Goal: Information Seeking & Learning: Learn about a topic

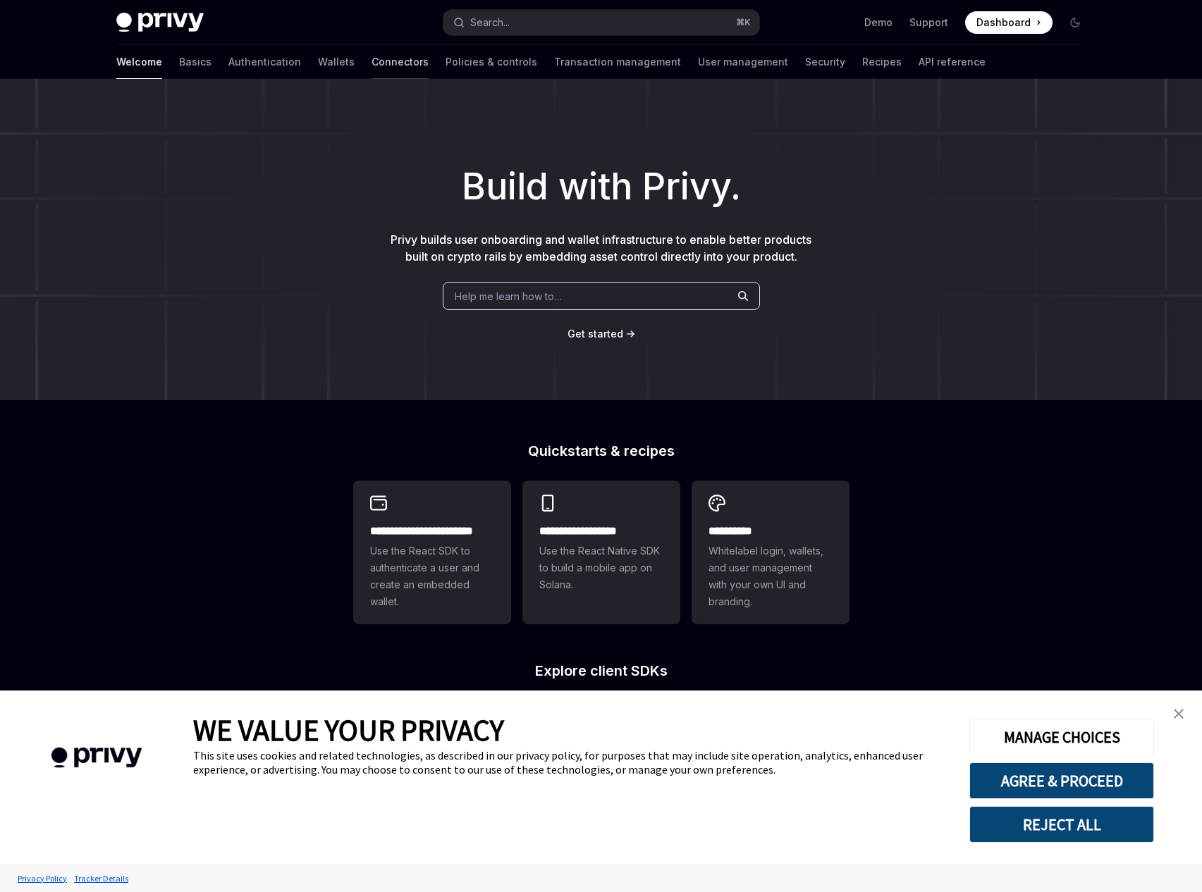
click at [371, 70] on link "Connectors" at bounding box center [399, 62] width 57 height 34
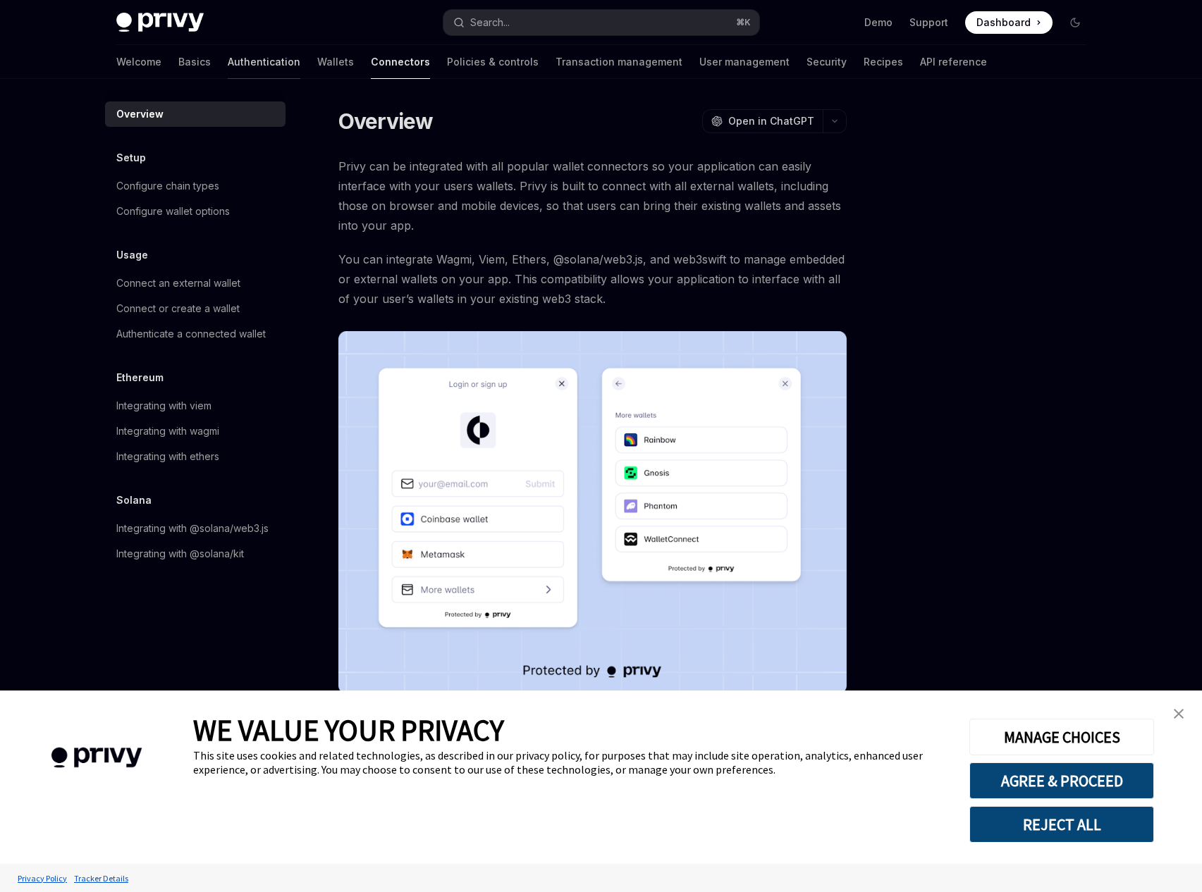
click at [228, 67] on link "Authentication" at bounding box center [264, 62] width 73 height 34
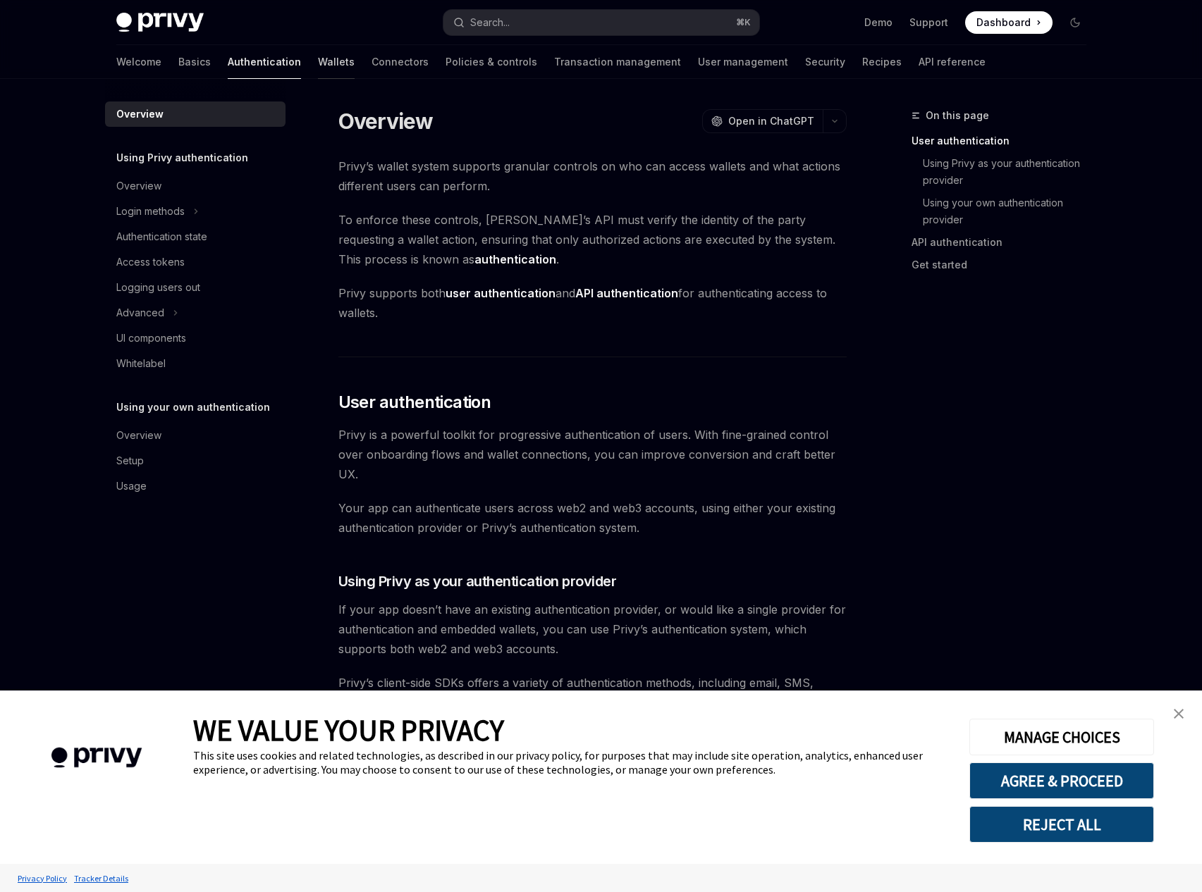
click at [318, 63] on link "Wallets" at bounding box center [336, 62] width 37 height 34
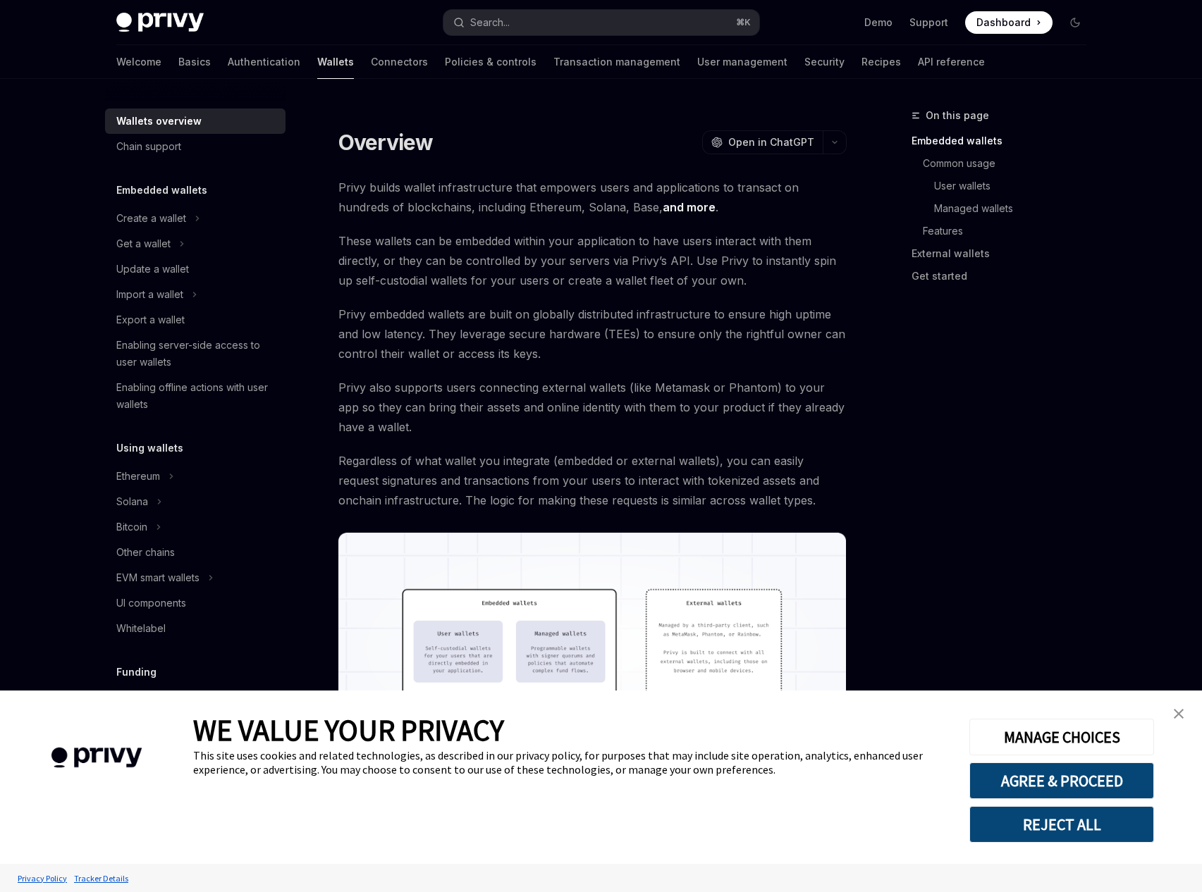
type textarea "*"
